Goal: Transaction & Acquisition: Purchase product/service

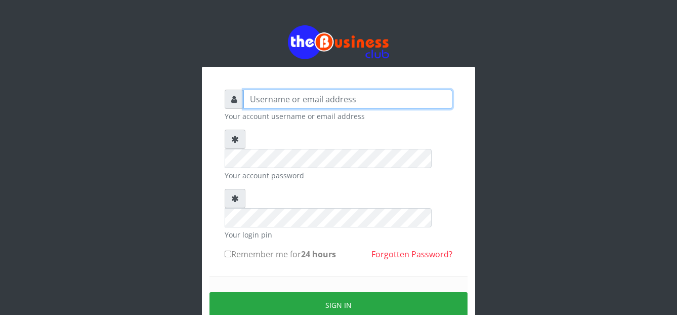
type input "[EMAIL_ADDRESS][DOMAIN_NAME]"
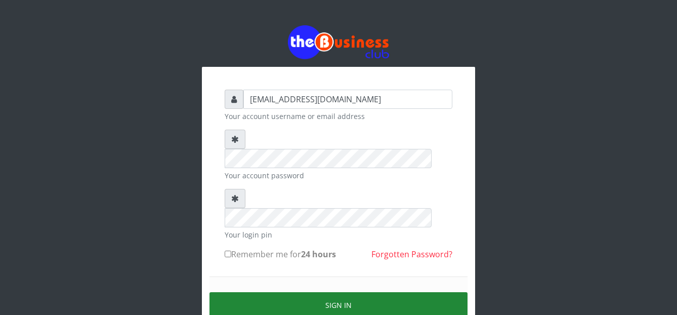
click at [243, 292] on button "Sign in" at bounding box center [339, 305] width 258 height 26
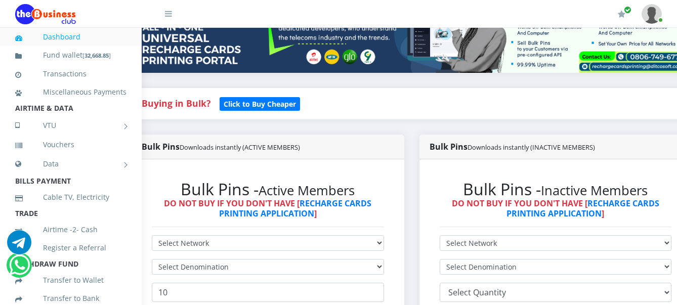
scroll to position [253, 25]
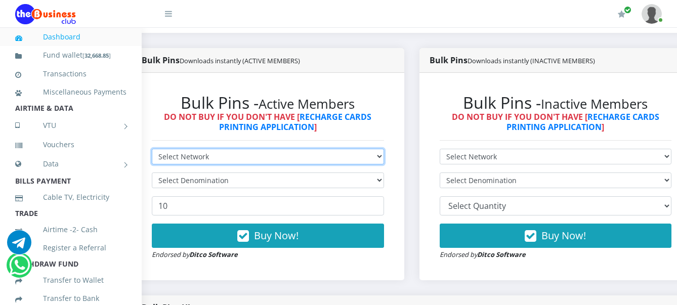
click at [217, 154] on select "Select Network MTN Globacom 9Mobile Airtel" at bounding box center [268, 157] width 232 height 16
select select "Airtel"
click at [152, 150] on select "Select Network MTN Globacom 9Mobile Airtel" at bounding box center [268, 157] width 232 height 16
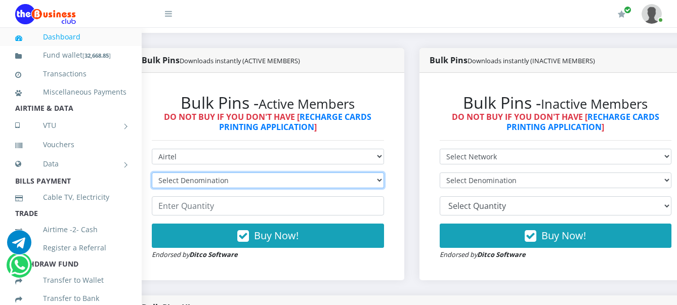
click at [199, 181] on select "Select Denomination Airtel NGN100 - ₦96.38 Airtel NGN200 - ₦192.76 Airtel NGN50…" at bounding box center [268, 181] width 232 height 16
select select "192.76-200"
click at [152, 174] on select "Select Denomination Airtel NGN100 - ₦96.38 Airtel NGN200 - ₦192.76 Airtel NGN50…" at bounding box center [268, 181] width 232 height 16
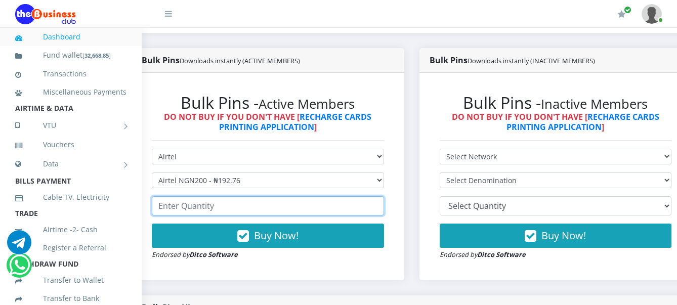
click at [208, 205] on input "number" at bounding box center [268, 205] width 232 height 19
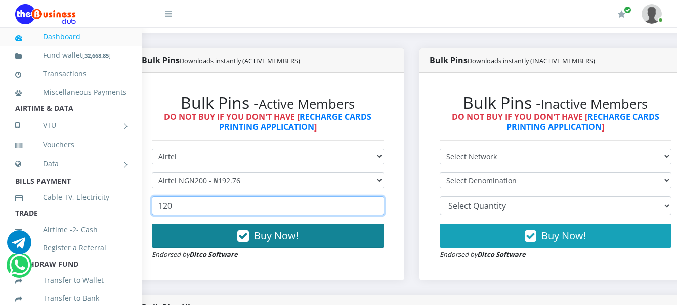
type input "120"
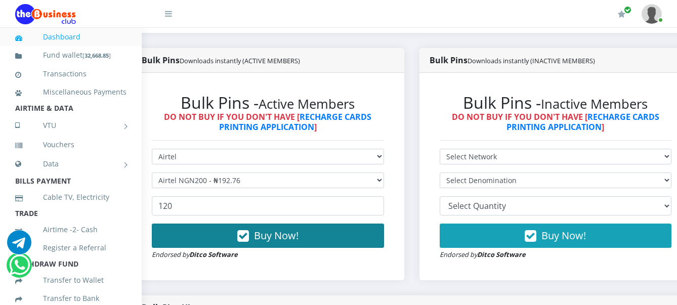
click at [226, 237] on button "Buy Now!" at bounding box center [268, 236] width 232 height 24
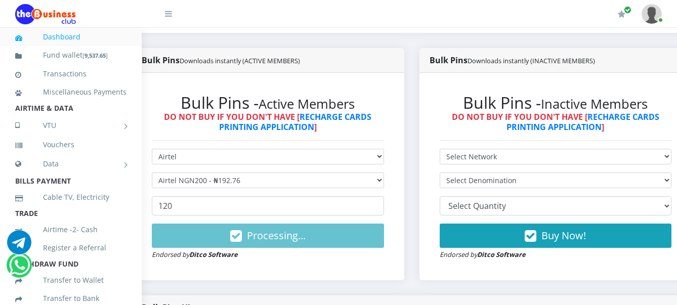
click at [51, 16] on img at bounding box center [45, 14] width 61 height 20
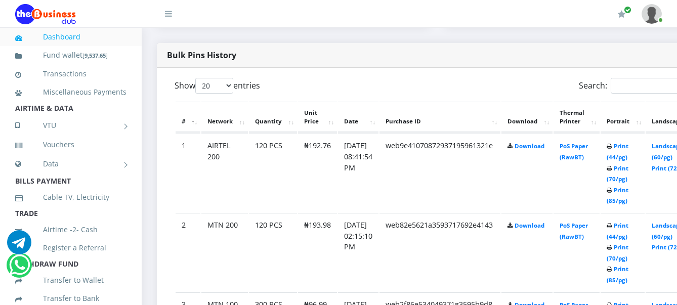
scroll to position [506, 0]
click at [672, 148] on link "Landscape (60/pg)" at bounding box center [667, 151] width 31 height 19
